Goal: Check status: Check status

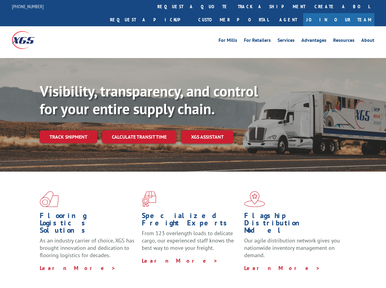
click at [193, 144] on div "Visibility, transparency, and control for your entire supply chain. Track shipm…" at bounding box center [213, 125] width 346 height 85
click at [233, 6] on link "track a shipment" at bounding box center [271, 6] width 77 height 13
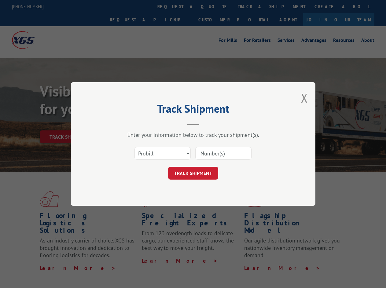
click at [213, 6] on div "Track Shipment Enter your information below to track your shipment(s). Select c…" at bounding box center [193, 144] width 386 height 288
click at [252, 6] on div "Track Shipment Enter your information below to track your shipment(s). Select c…" at bounding box center [193, 144] width 386 height 288
click at [68, 123] on div "Track Shipment Enter your information below to track your shipment(s). Select c…" at bounding box center [193, 144] width 386 height 288
click at [139, 123] on header "Track Shipment" at bounding box center [192, 115] width 183 height 21
click at [208, 123] on header "Track Shipment" at bounding box center [192, 115] width 183 height 21
